Goal: Navigation & Orientation: Find specific page/section

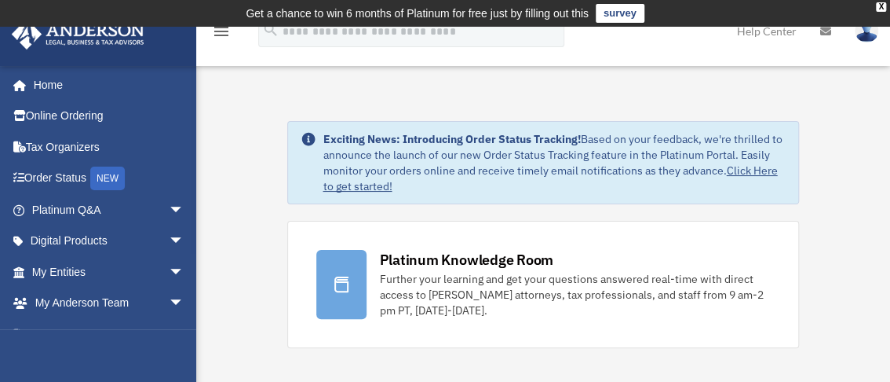
click at [404, 190] on link "Click Here to get started!" at bounding box center [550, 178] width 455 height 30
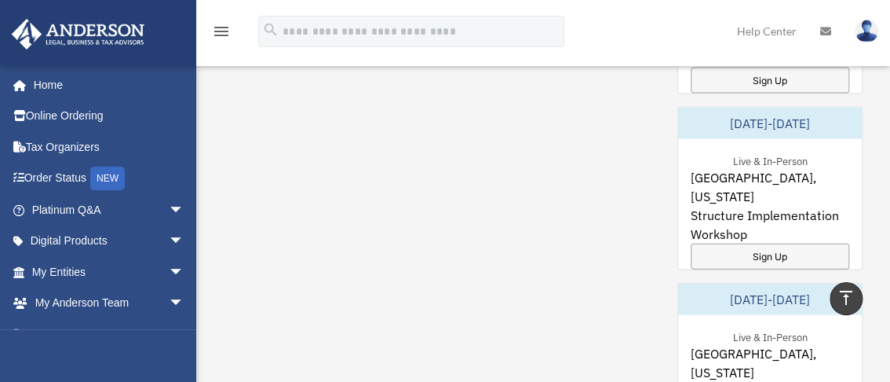
scroll to position [1230, 0]
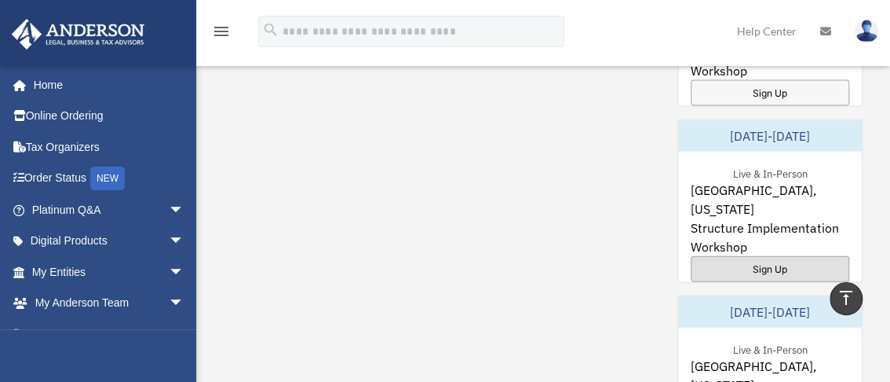
click at [766, 256] on div "Sign Up" at bounding box center [770, 269] width 159 height 26
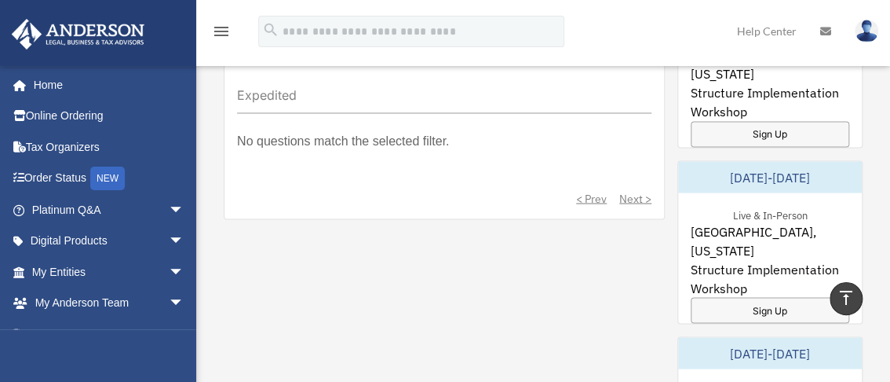
scroll to position [1064, 0]
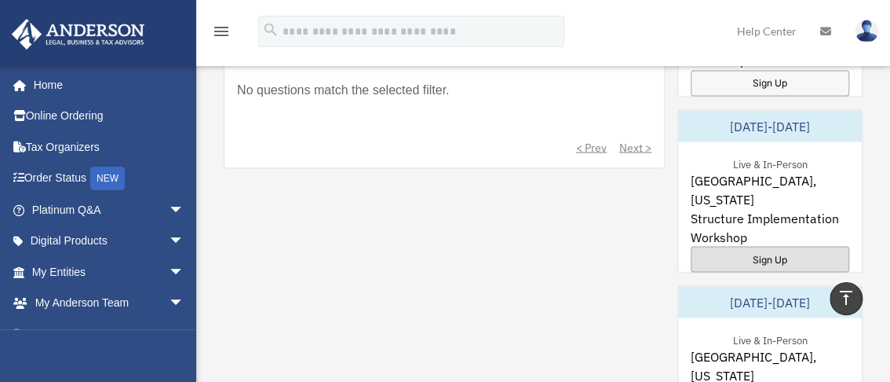
click at [768, 246] on div "Sign Up" at bounding box center [770, 259] width 159 height 26
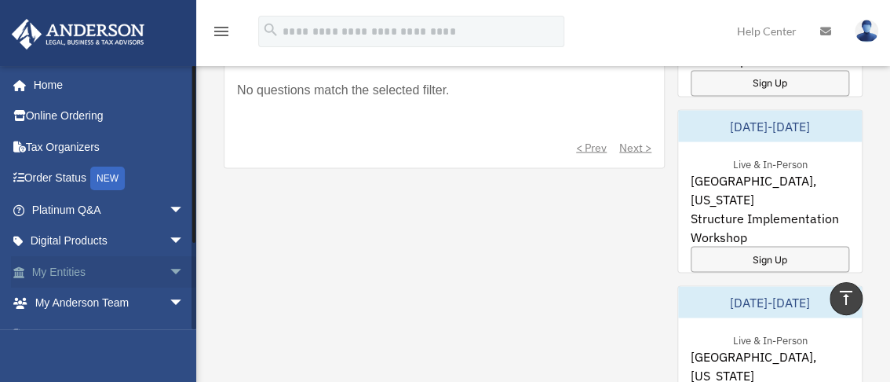
click at [69, 272] on link "My Entities arrow_drop_down" at bounding box center [109, 271] width 197 height 31
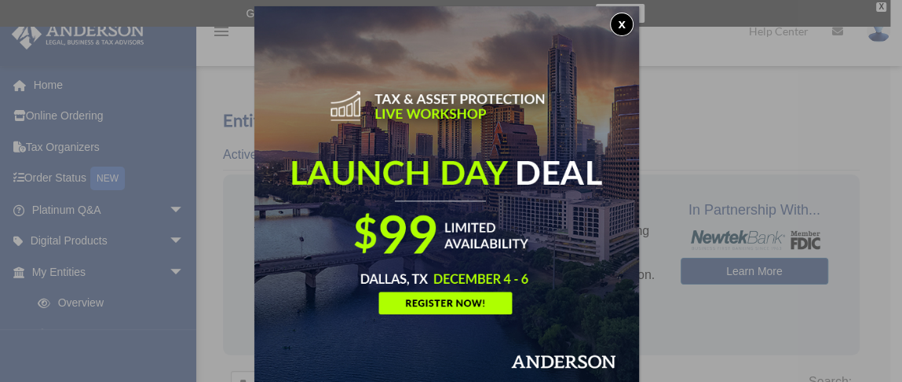
click at [624, 21] on button "x" at bounding box center [622, 25] width 24 height 24
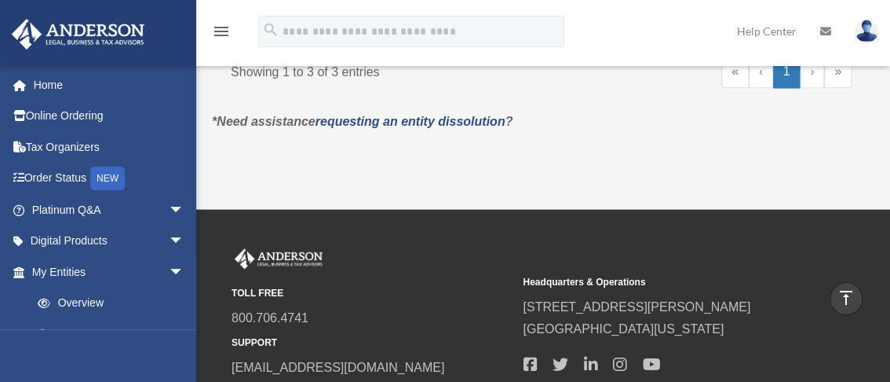
scroll to position [426, 0]
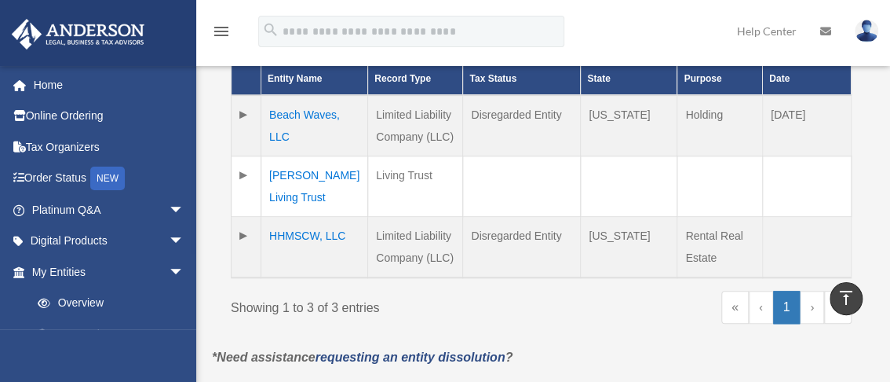
click at [279, 177] on td "Clancy Living Trust" at bounding box center [314, 185] width 107 height 60
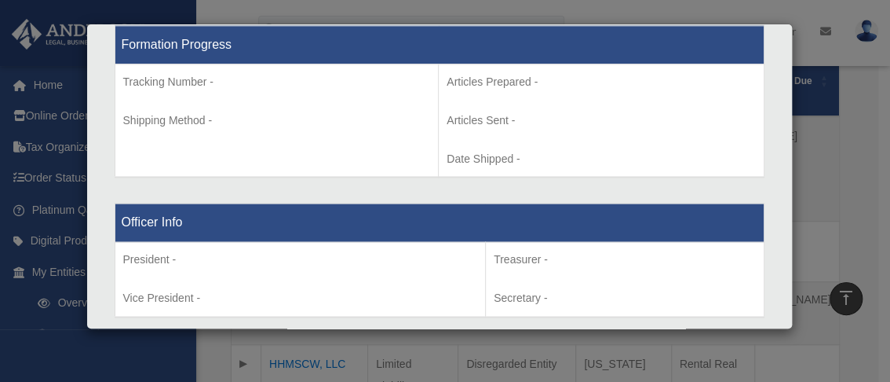
scroll to position [0, 0]
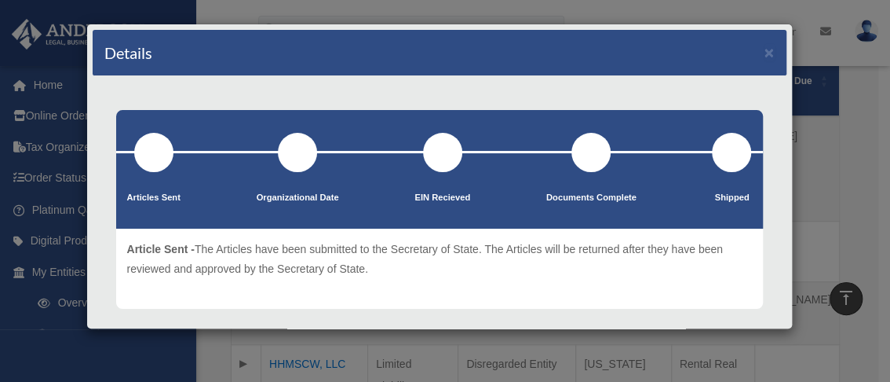
click at [839, 172] on div "Details × Articles Sent Organizational Date" at bounding box center [445, 191] width 890 height 382
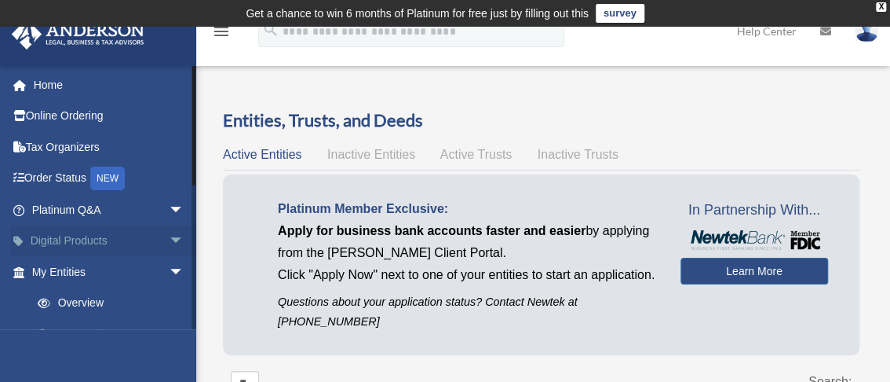
click at [99, 240] on link "Digital Products arrow_drop_down" at bounding box center [109, 240] width 197 height 31
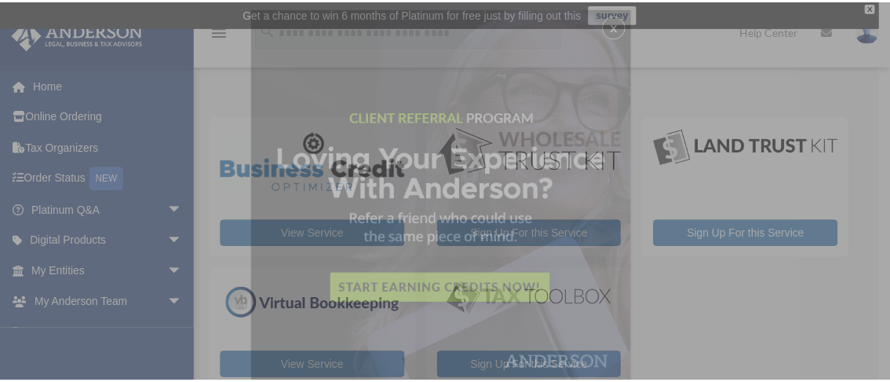
scroll to position [8, 0]
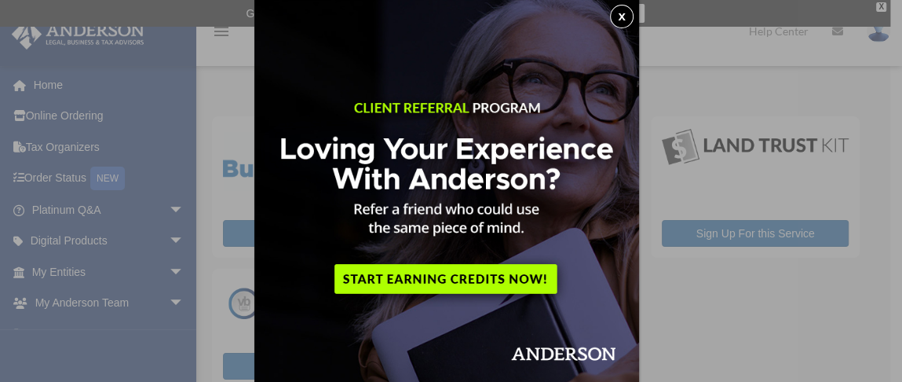
click at [623, 16] on button "x" at bounding box center [622, 17] width 24 height 24
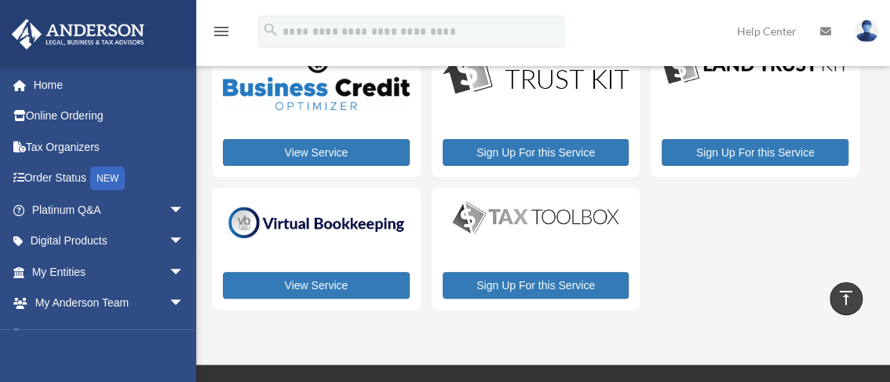
scroll to position [0, 0]
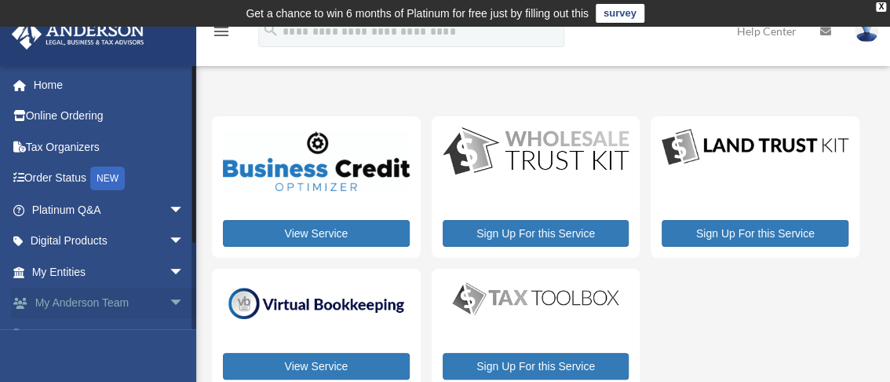
click at [169, 300] on span "arrow_drop_down" at bounding box center [184, 303] width 31 height 32
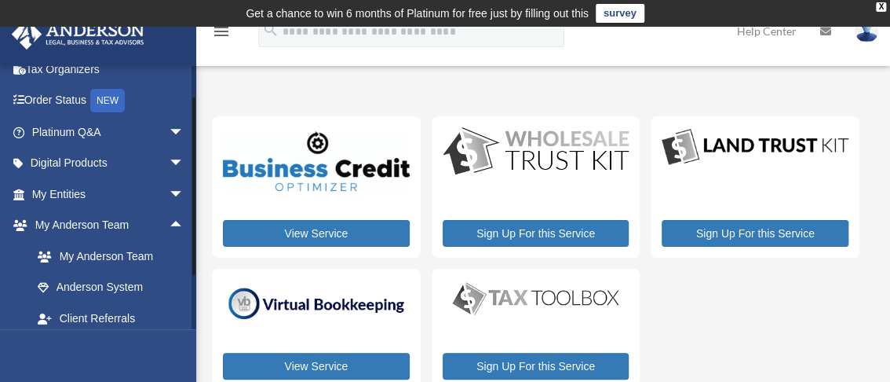
scroll to position [156, 0]
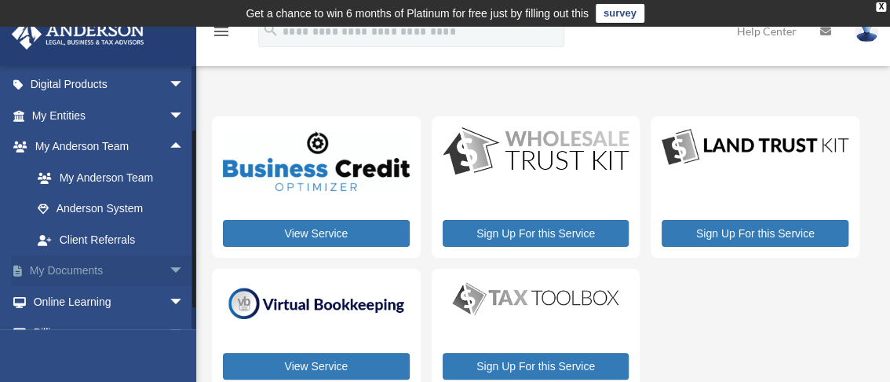
click at [94, 269] on link "My Documents arrow_drop_down" at bounding box center [109, 270] width 197 height 31
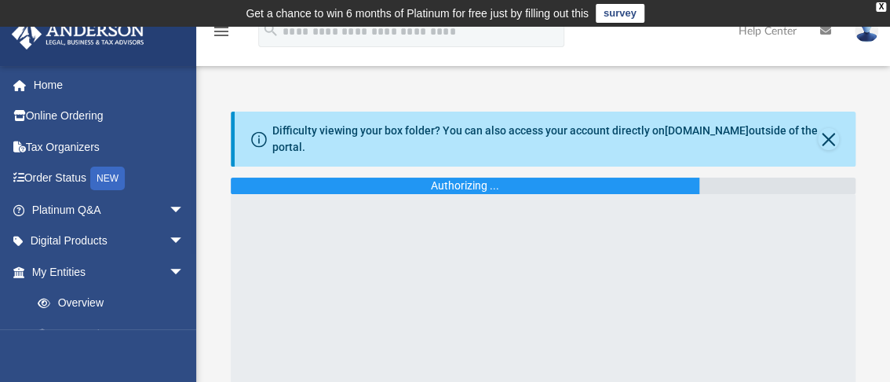
click at [365, 189] on div "Authorizing ..." at bounding box center [465, 185] width 469 height 16
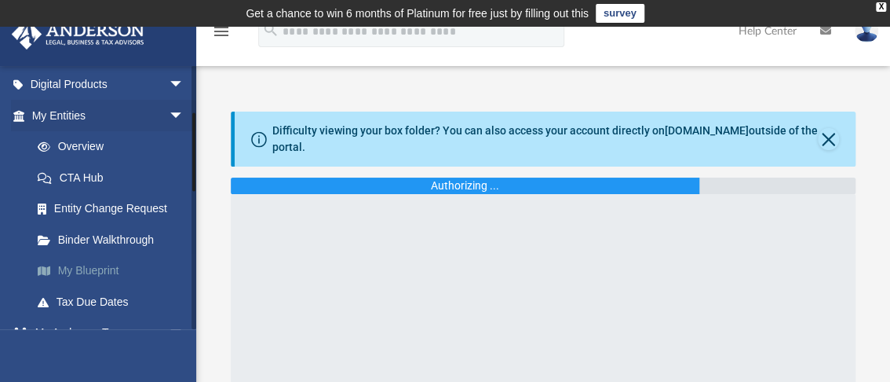
scroll to position [236, 0]
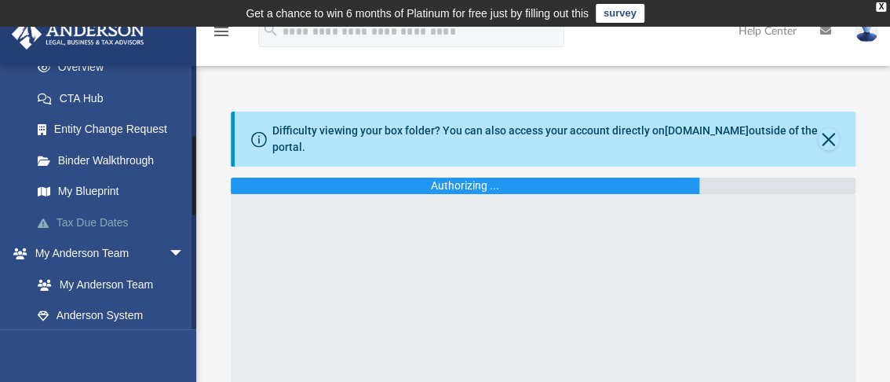
click at [82, 223] on link "Tax Due Dates" at bounding box center [115, 222] width 186 height 31
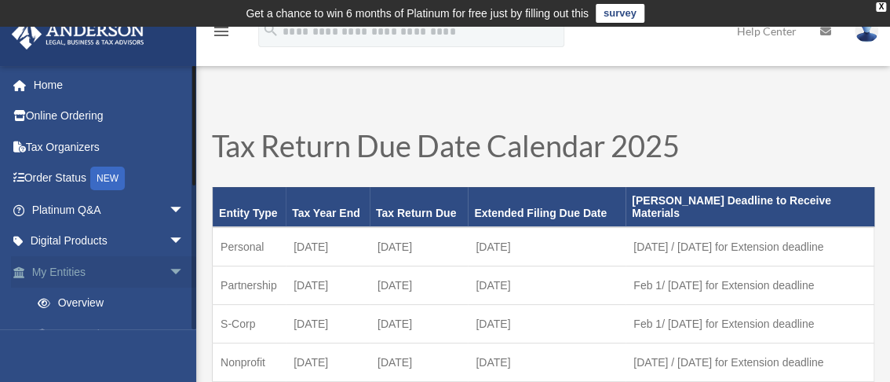
click at [169, 270] on span "arrow_drop_down" at bounding box center [184, 272] width 31 height 32
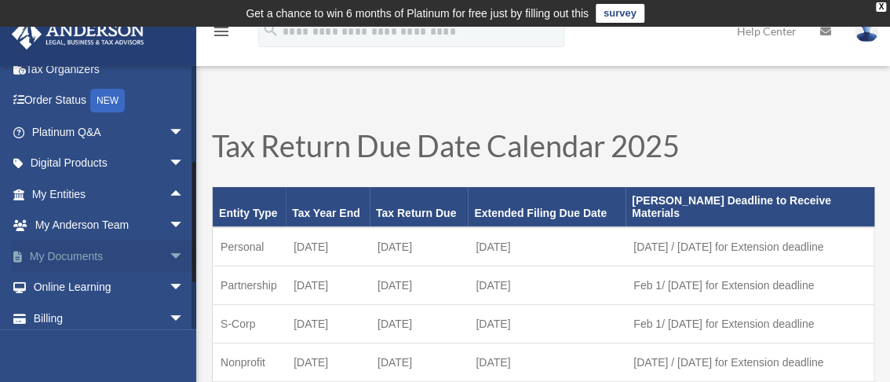
click at [169, 254] on span "arrow_drop_down" at bounding box center [184, 256] width 31 height 32
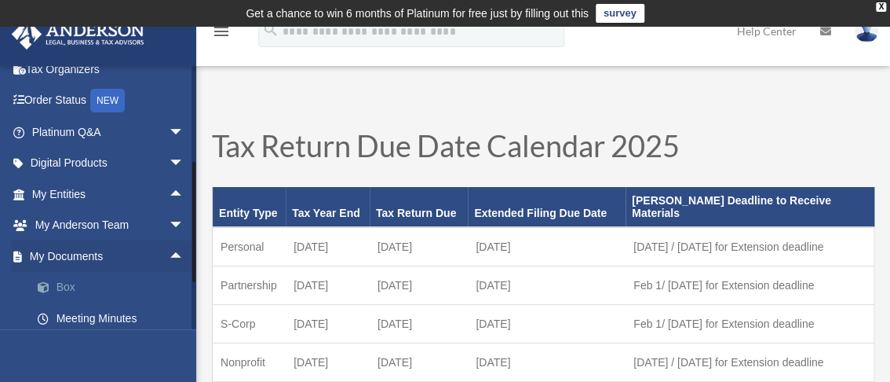
click at [62, 289] on link "Box" at bounding box center [115, 287] width 186 height 31
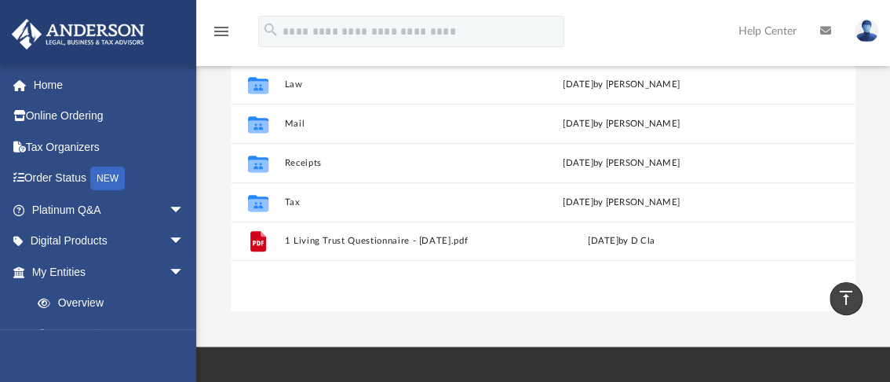
scroll to position [236, 0]
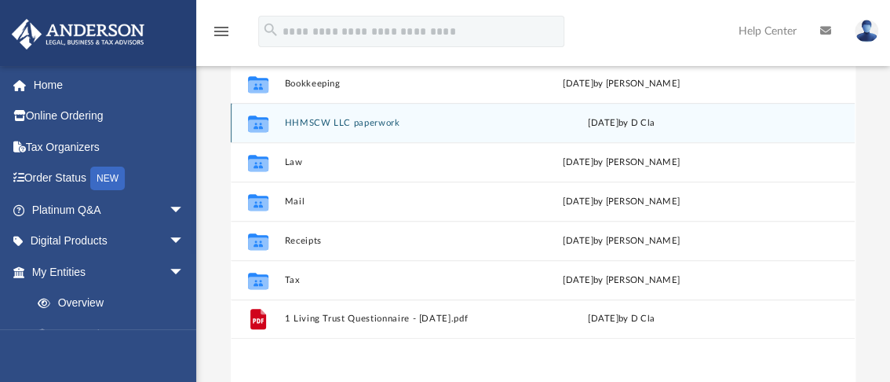
click at [318, 124] on button "HHMSCW LLC paperwork" at bounding box center [395, 123] width 220 height 10
